Goal: Browse casually

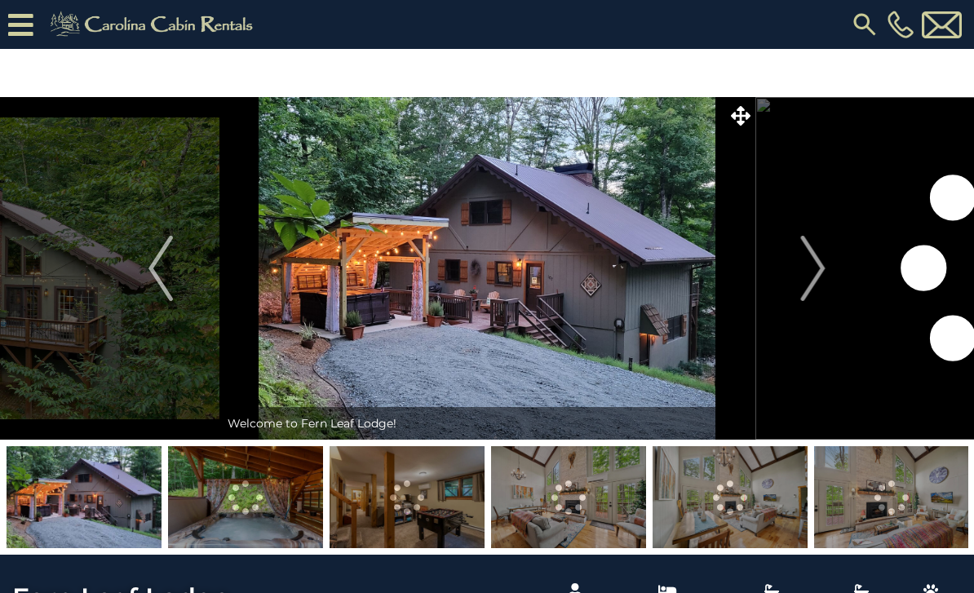
click at [825, 269] on img "Next" at bounding box center [813, 268] width 24 height 65
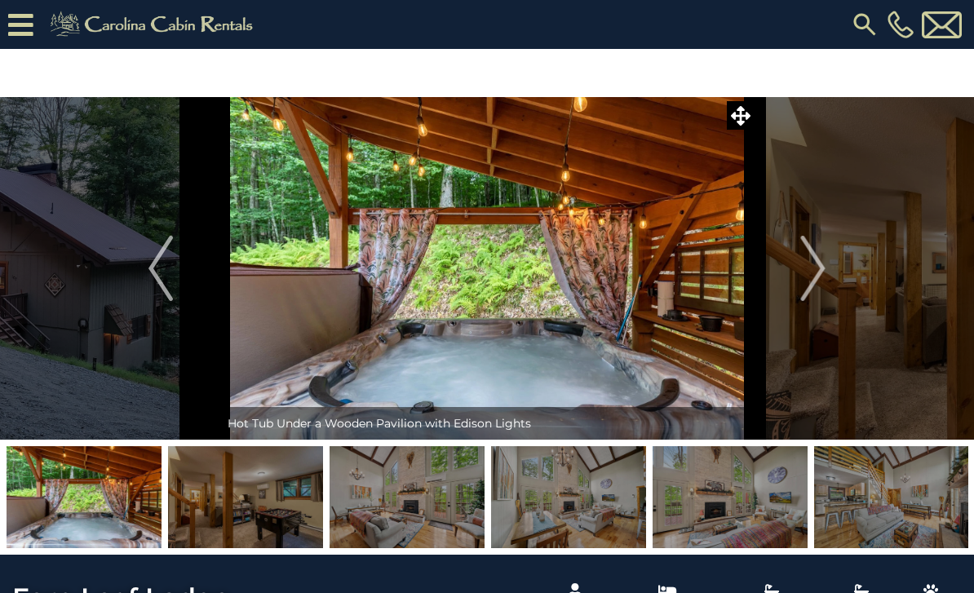
click at [817, 271] on img "Next" at bounding box center [813, 268] width 24 height 65
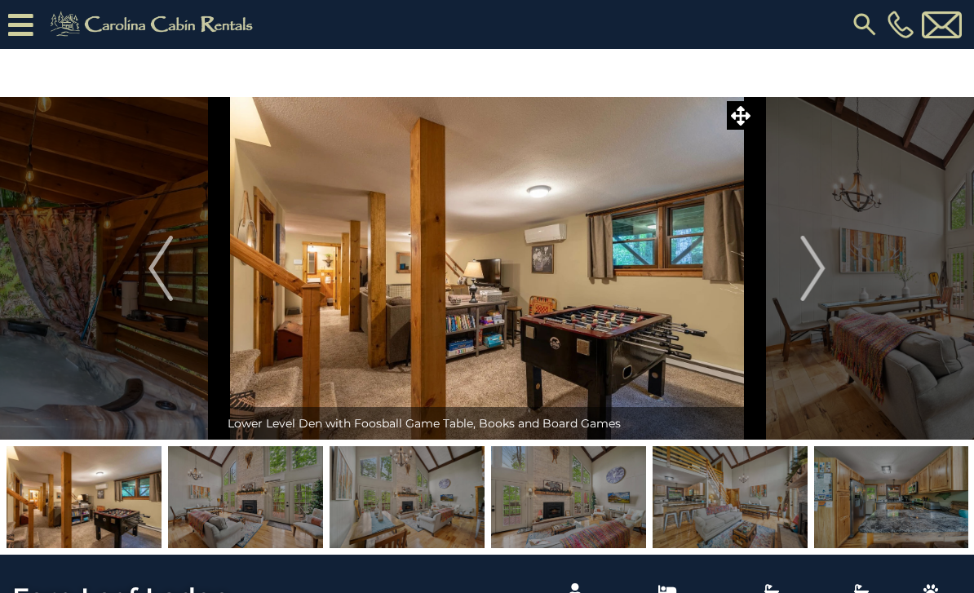
click at [818, 267] on img "Next" at bounding box center [813, 268] width 24 height 65
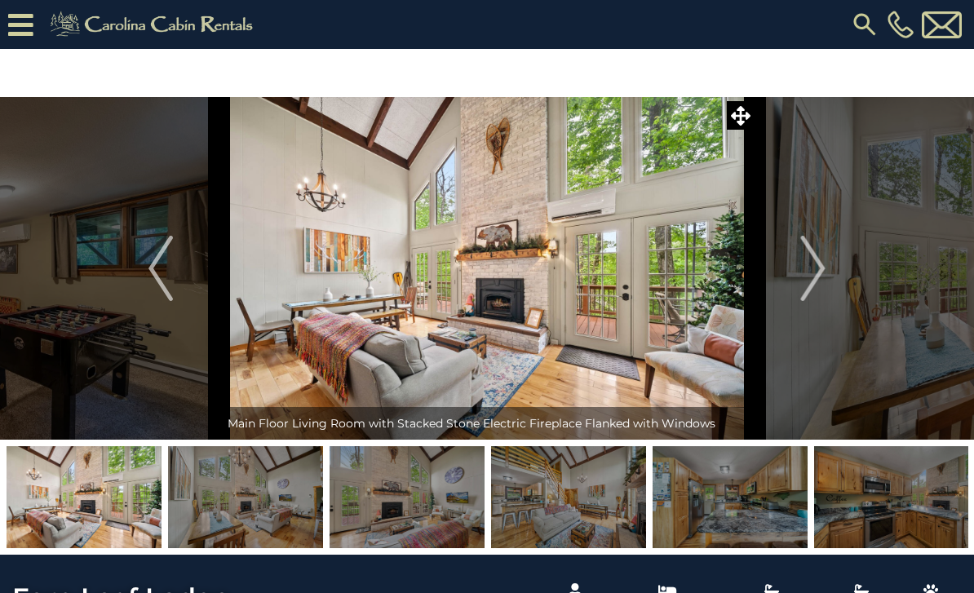
click at [821, 265] on img "Next" at bounding box center [813, 268] width 24 height 65
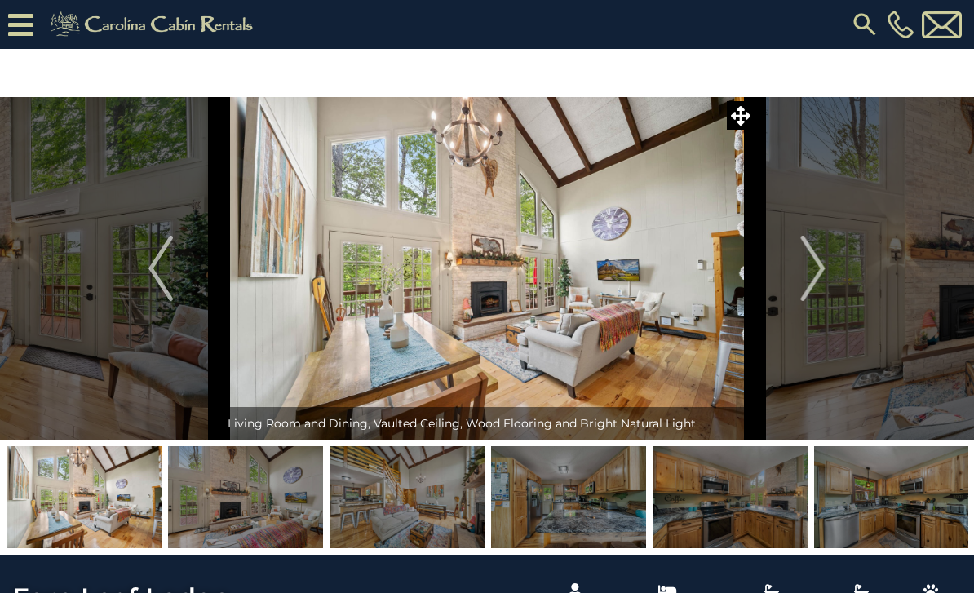
click at [825, 265] on img "Next" at bounding box center [813, 268] width 24 height 65
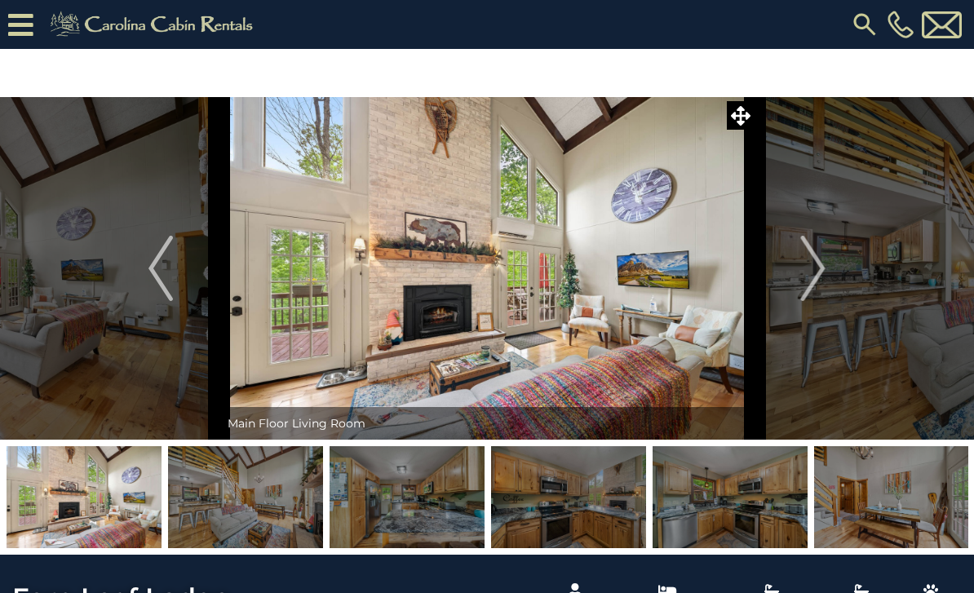
click at [819, 271] on img "Next" at bounding box center [813, 268] width 24 height 65
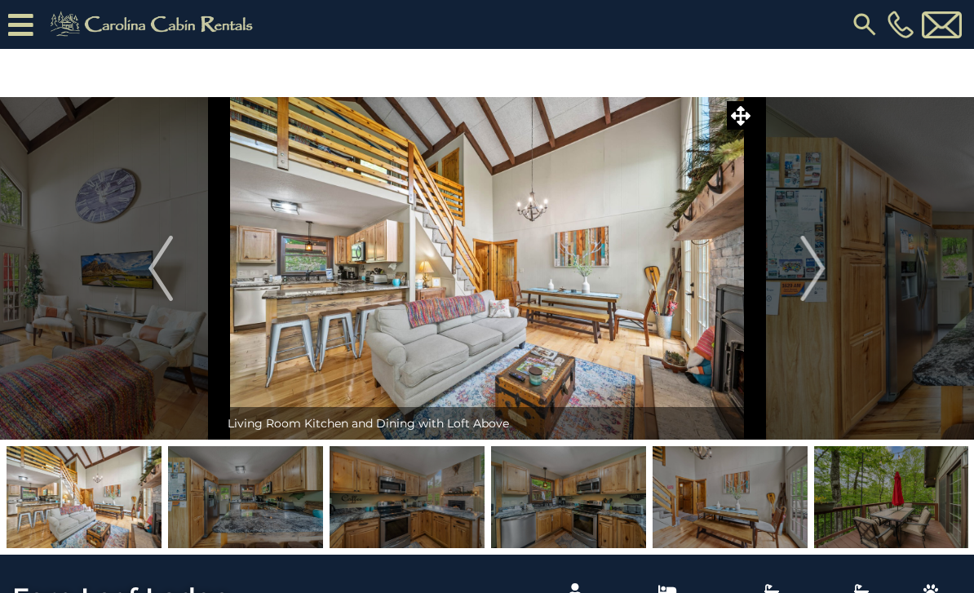
click at [822, 269] on img "Next" at bounding box center [813, 268] width 24 height 65
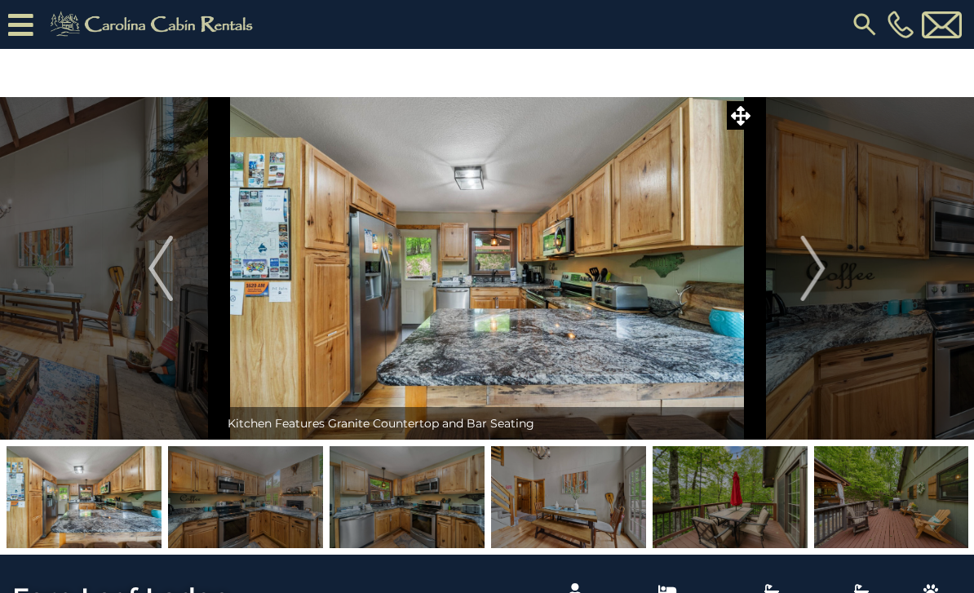
click at [818, 263] on img "Next" at bounding box center [813, 268] width 24 height 65
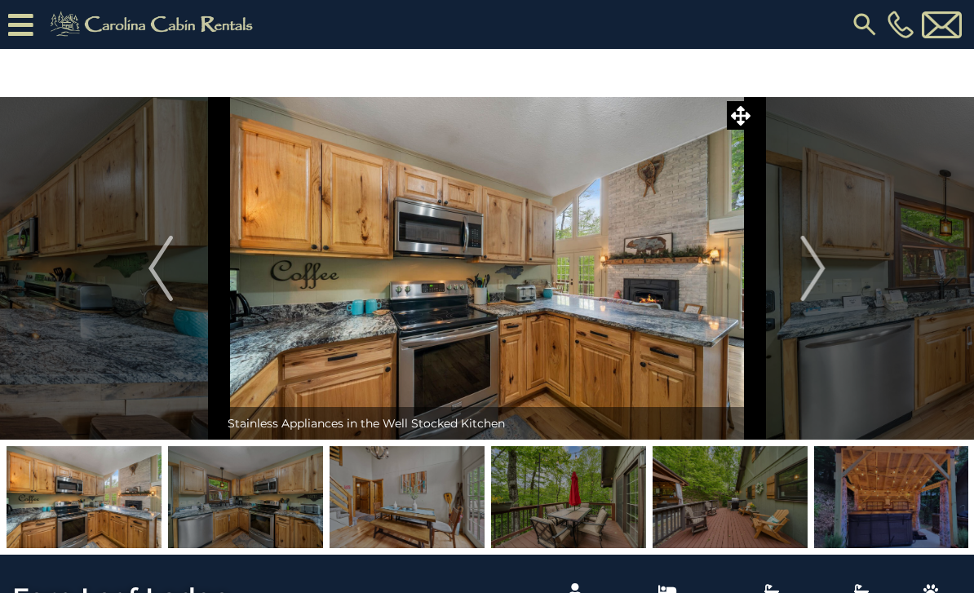
click at [818, 263] on img "Next" at bounding box center [813, 268] width 24 height 65
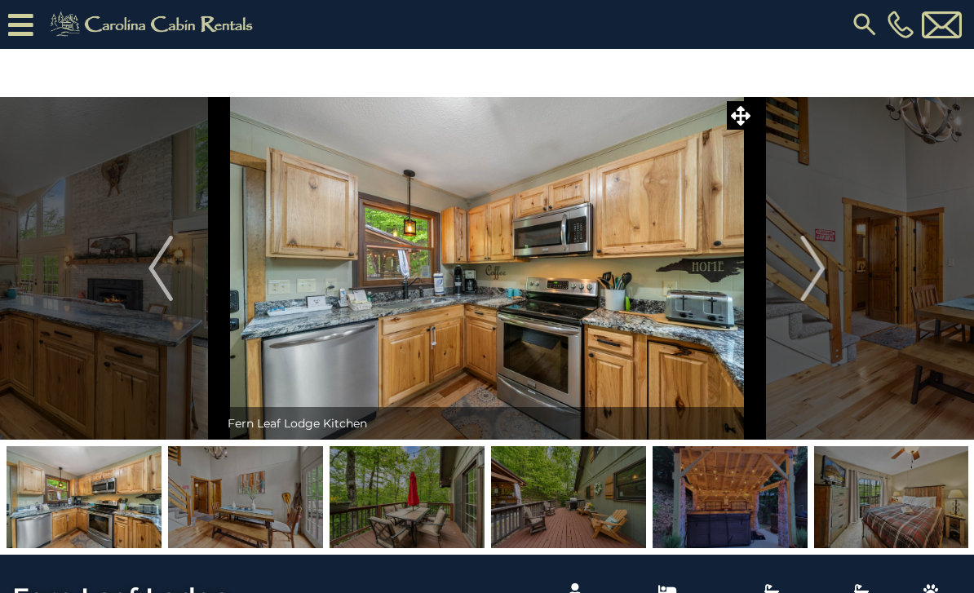
click at [814, 269] on img "Next" at bounding box center [813, 268] width 24 height 65
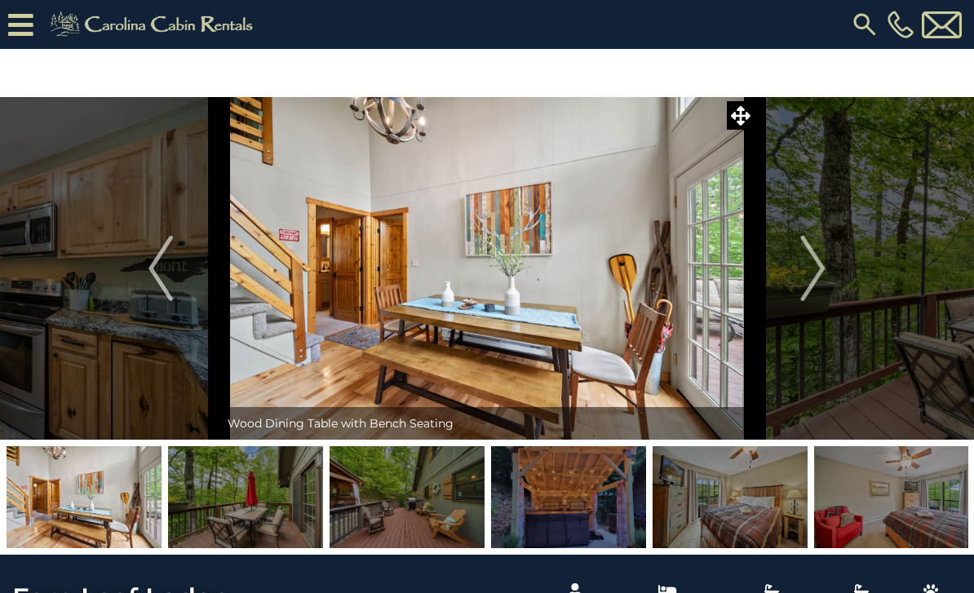
click at [817, 269] on img "Next" at bounding box center [813, 268] width 24 height 65
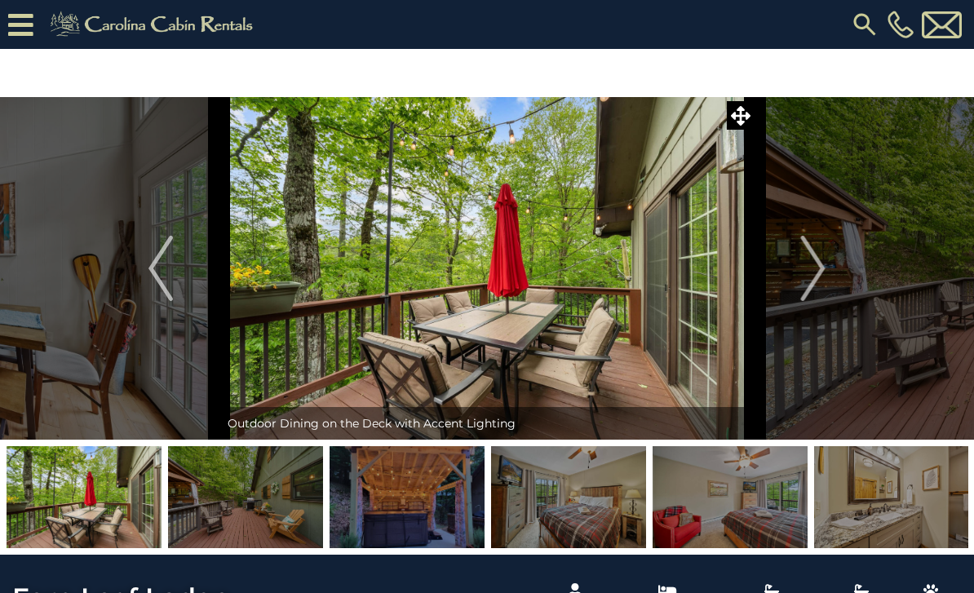
click at [816, 267] on img "Next" at bounding box center [813, 268] width 24 height 65
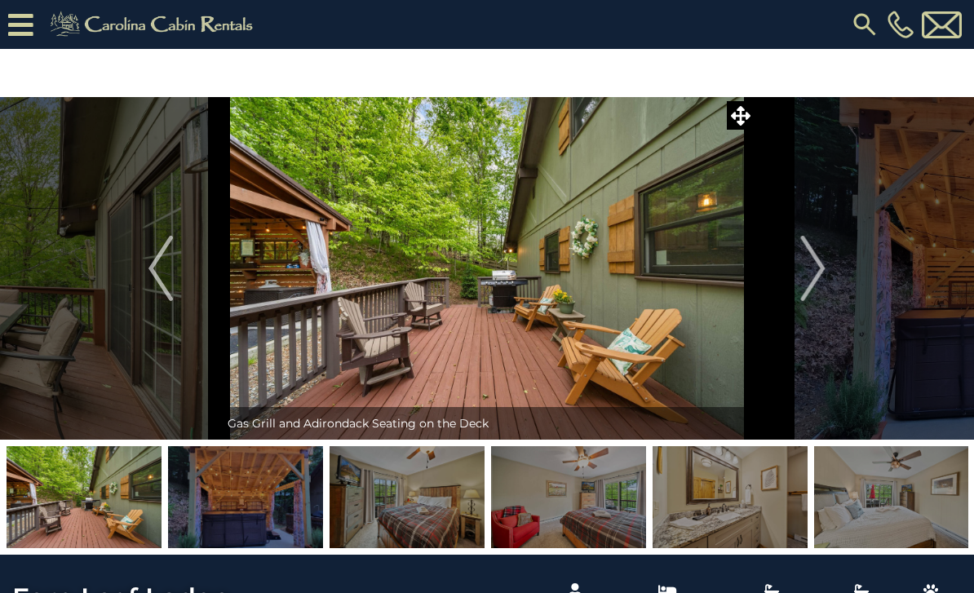
click at [812, 267] on img "Next" at bounding box center [813, 268] width 24 height 65
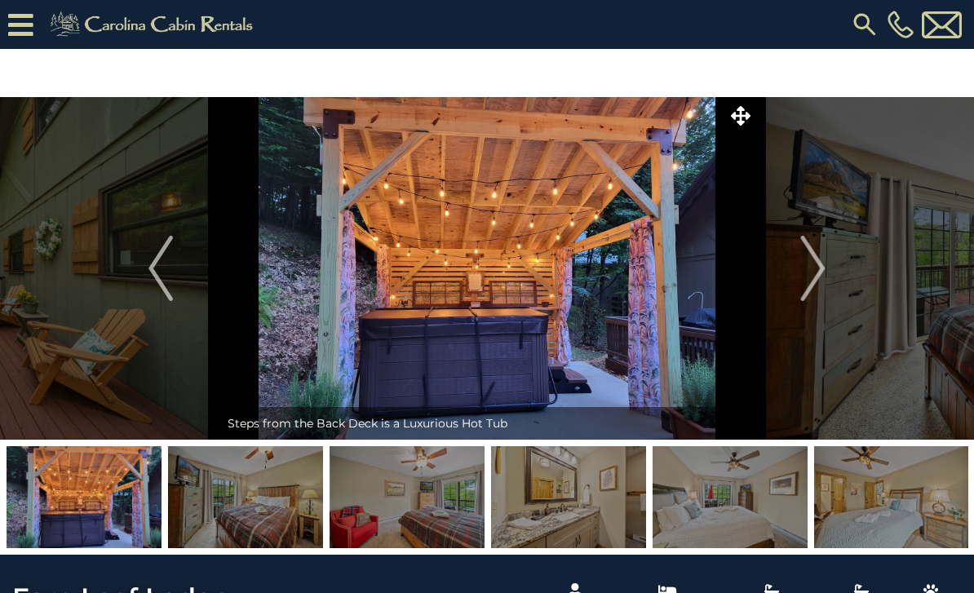
click at [818, 274] on img "Next" at bounding box center [813, 268] width 24 height 65
